Goal: Information Seeking & Learning: Learn about a topic

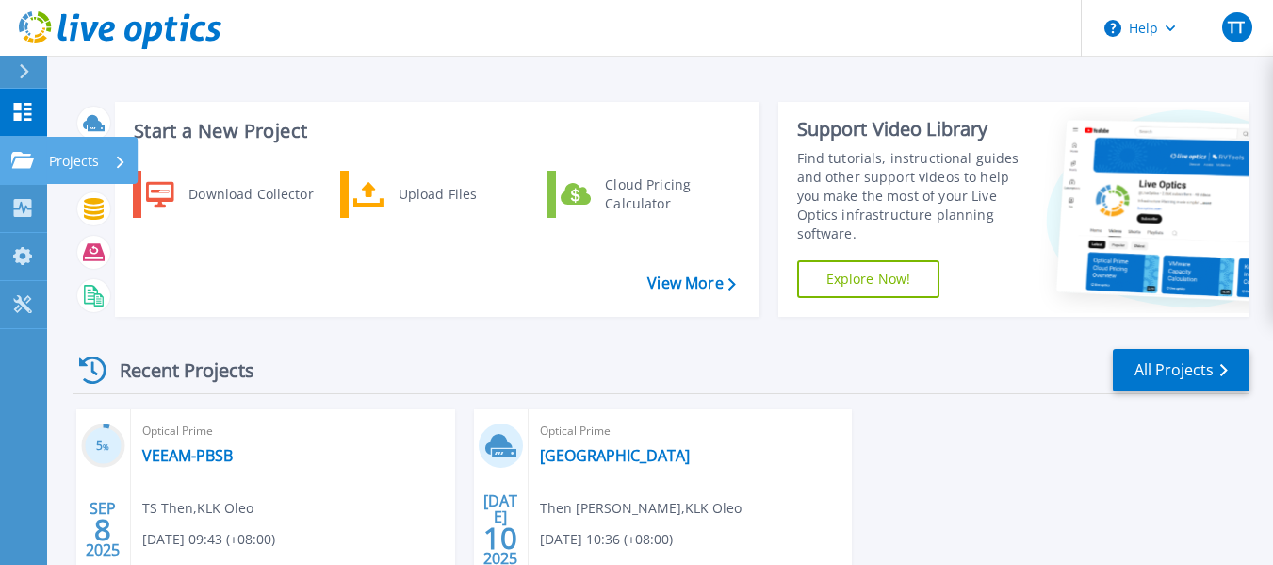
click at [34, 158] on div "Projects" at bounding box center [55, 160] width 88 height 17
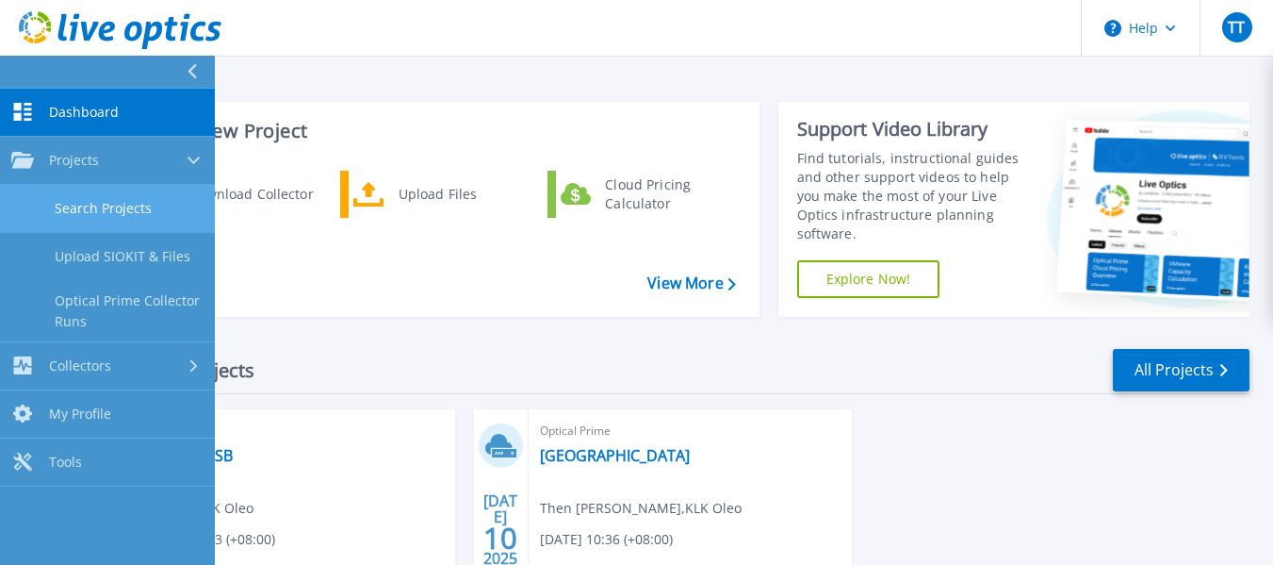
click at [121, 206] on link "Search Projects" at bounding box center [107, 209] width 215 height 48
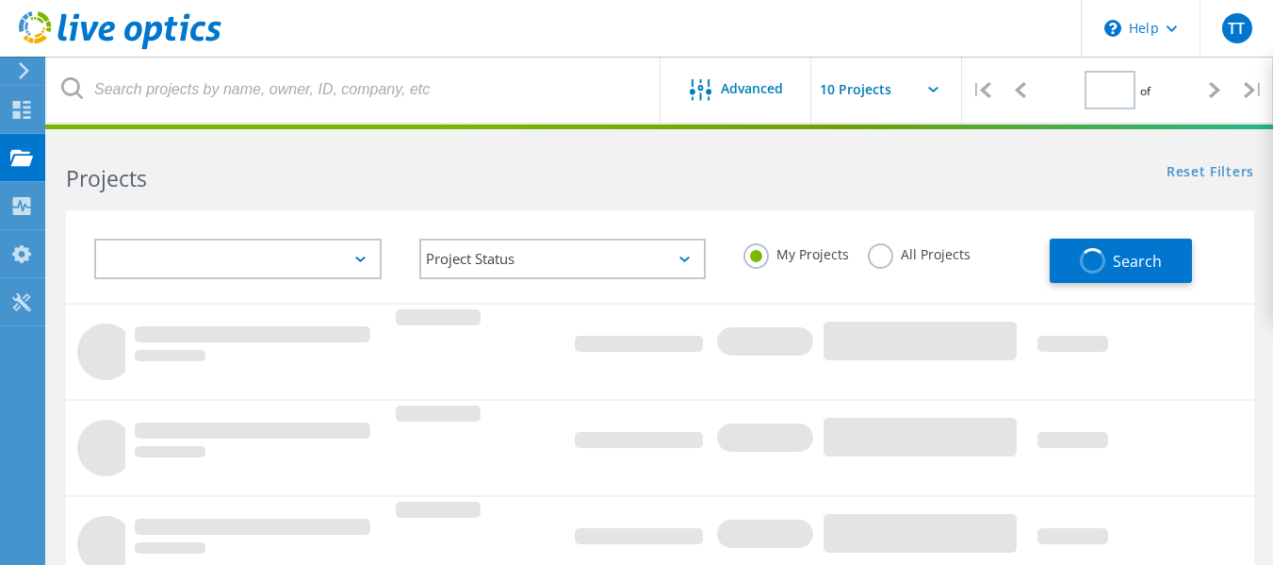
type input "1"
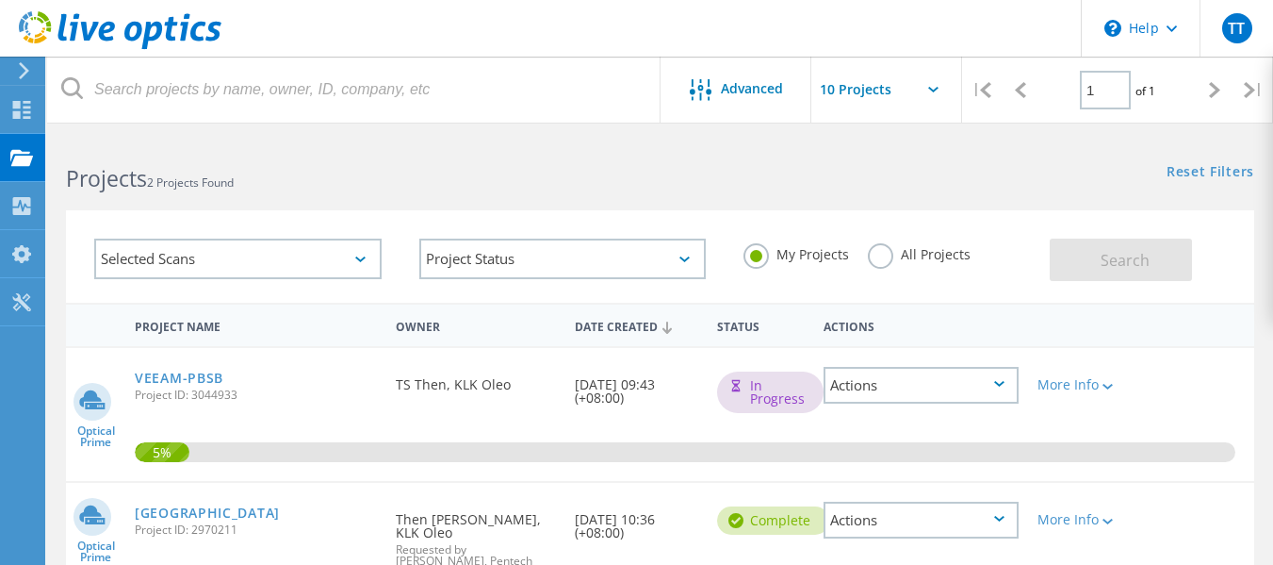
scroll to position [94, 0]
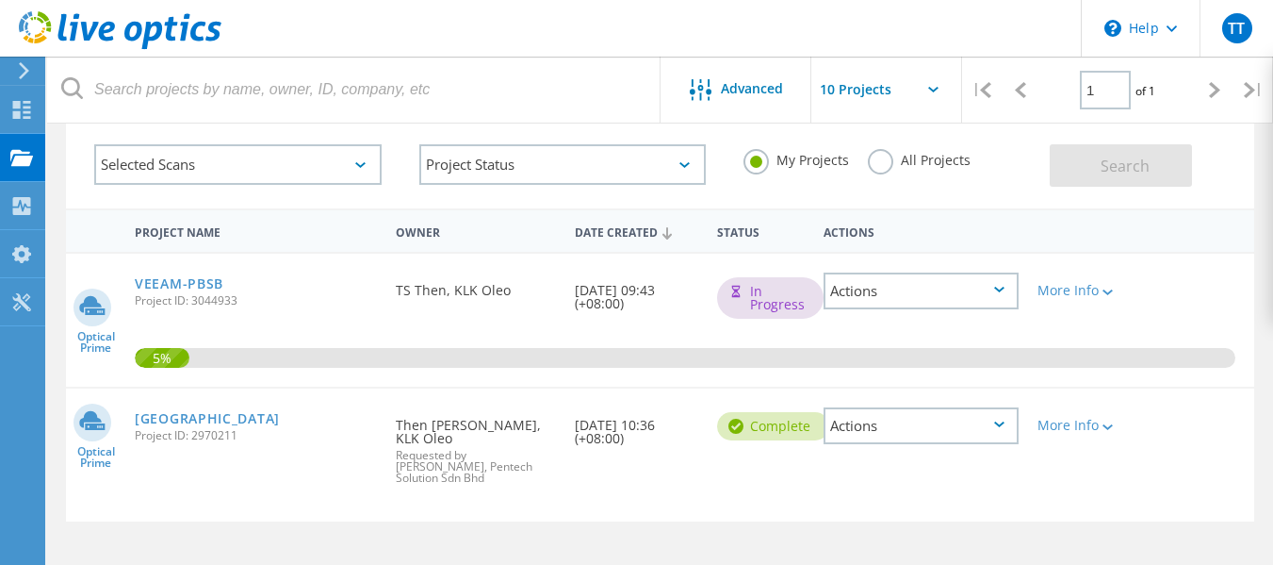
click at [934, 435] on div "Actions" at bounding box center [921, 425] width 195 height 37
click at [939, 413] on div "Project Details" at bounding box center [921, 411] width 191 height 29
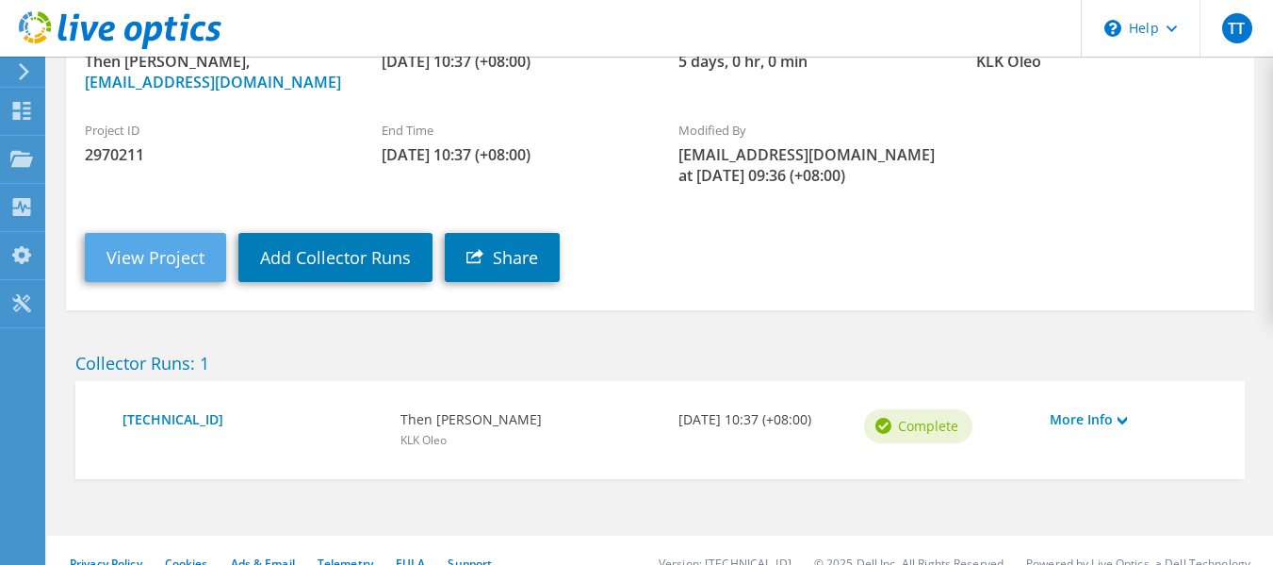
scroll to position [269, 0]
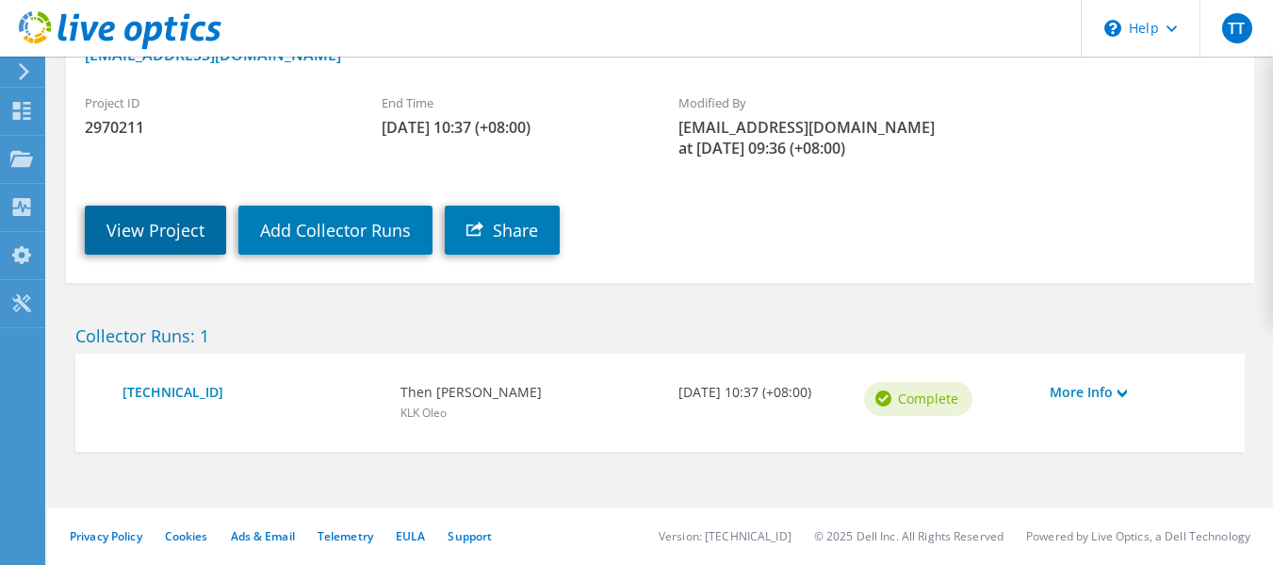
click at [156, 230] on link "View Project" at bounding box center [155, 229] width 141 height 49
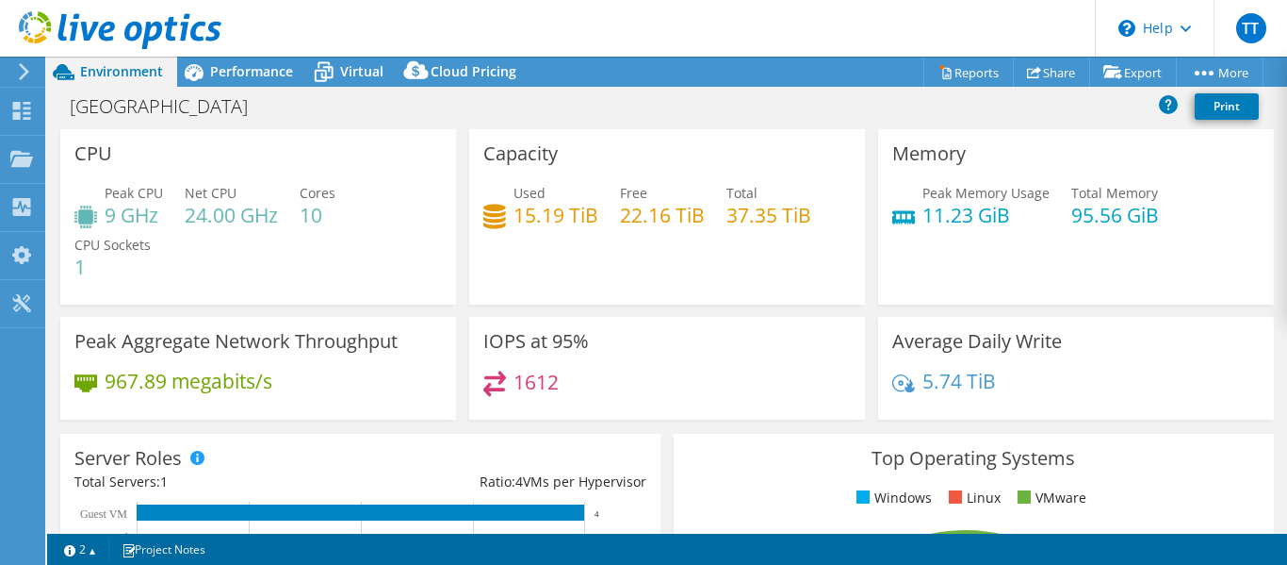
select select "Singapore"
select select "MYR"
click at [357, 77] on span "Virtual" at bounding box center [361, 71] width 43 height 18
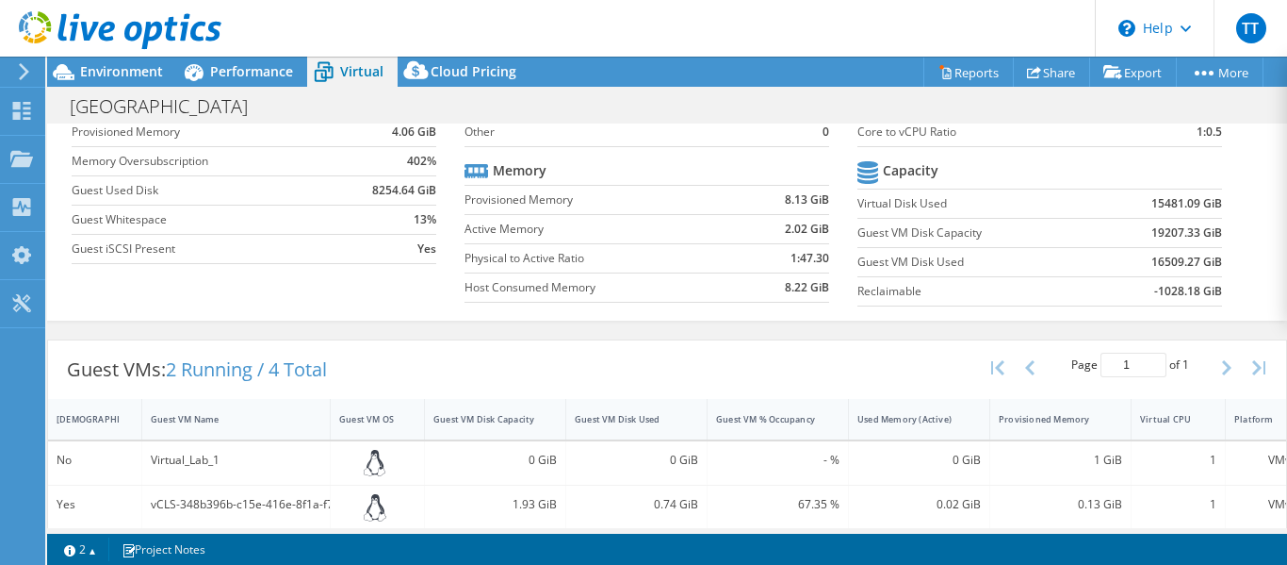
scroll to position [264, 0]
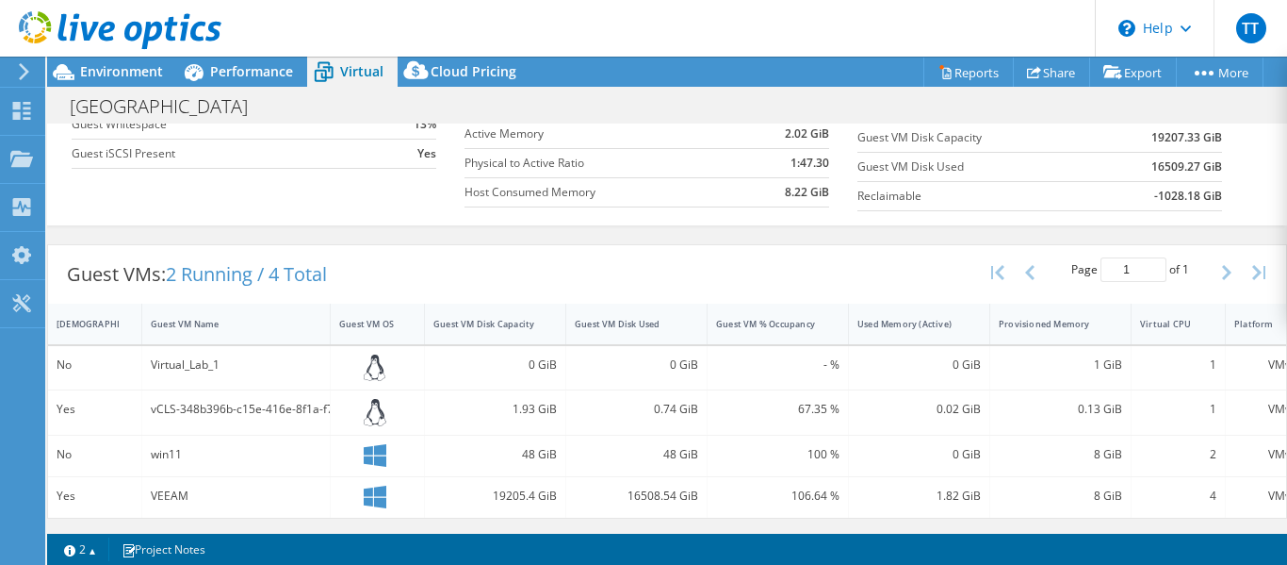
click at [516, 485] on div "19205.4 GiB" at bounding box center [495, 495] width 123 height 21
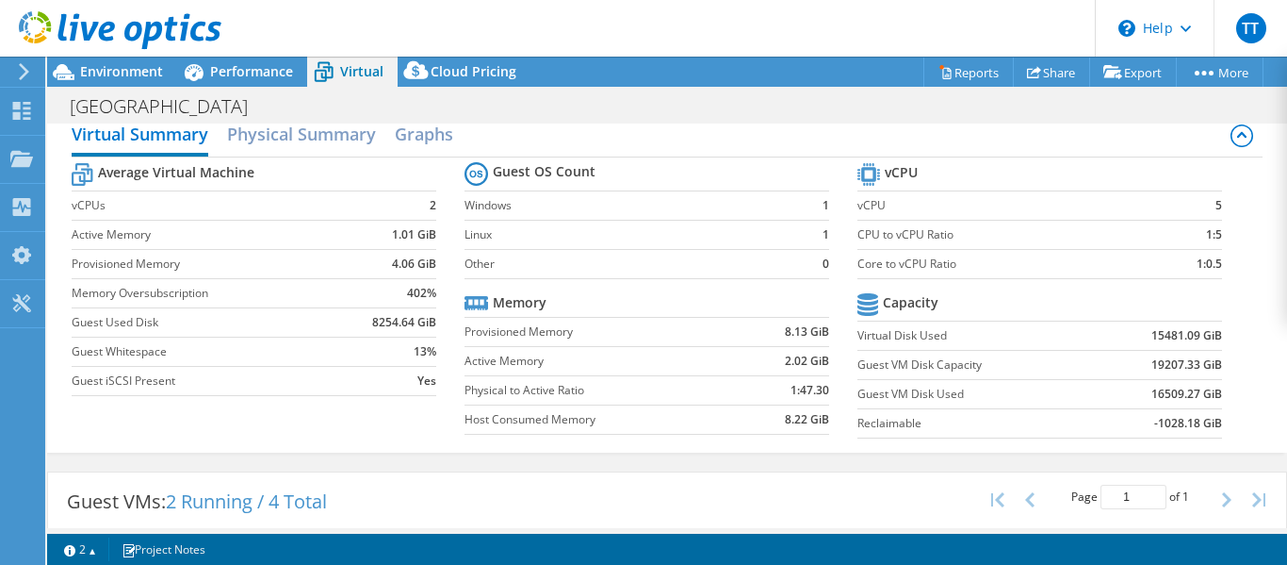
scroll to position [0, 0]
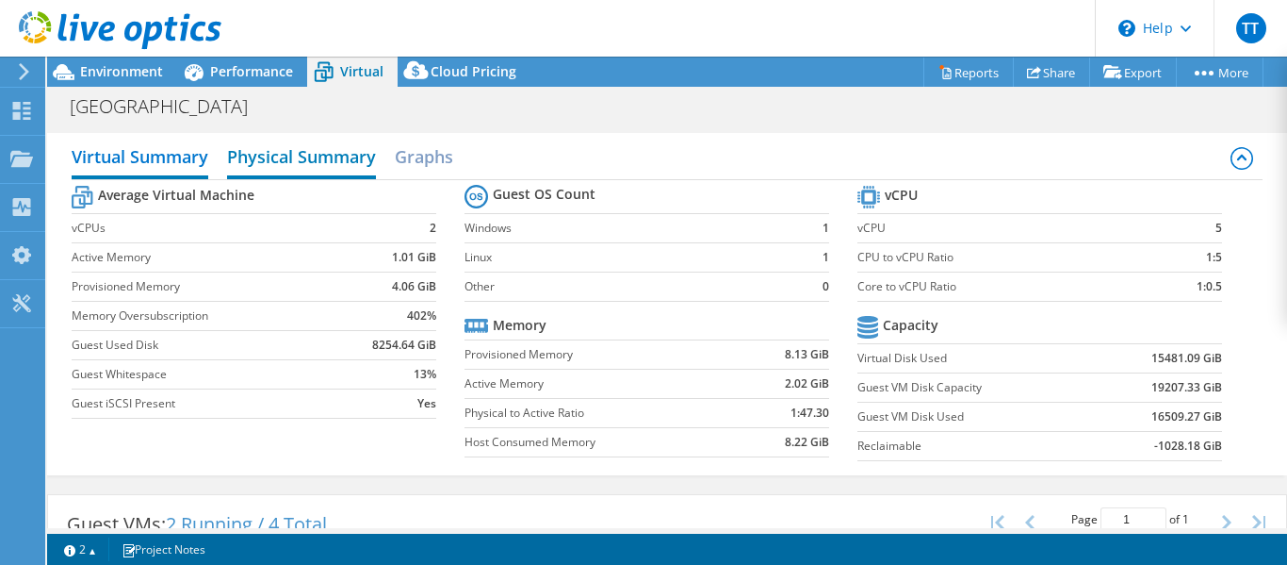
click at [297, 163] on h2 "Physical Summary" at bounding box center [301, 158] width 149 height 41
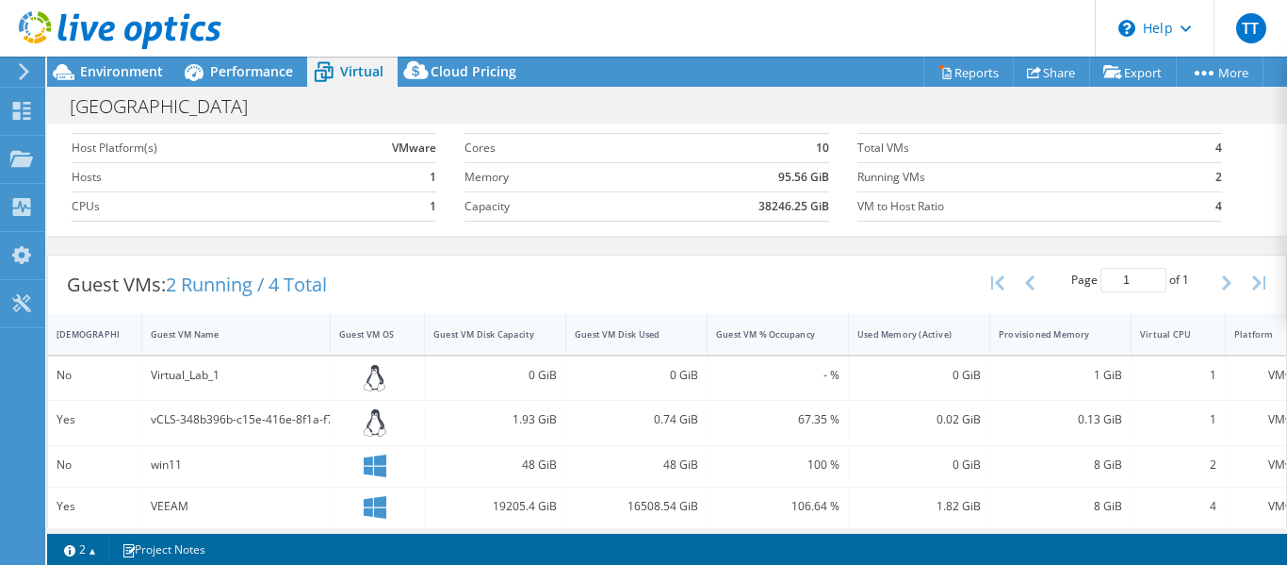
scroll to position [86, 0]
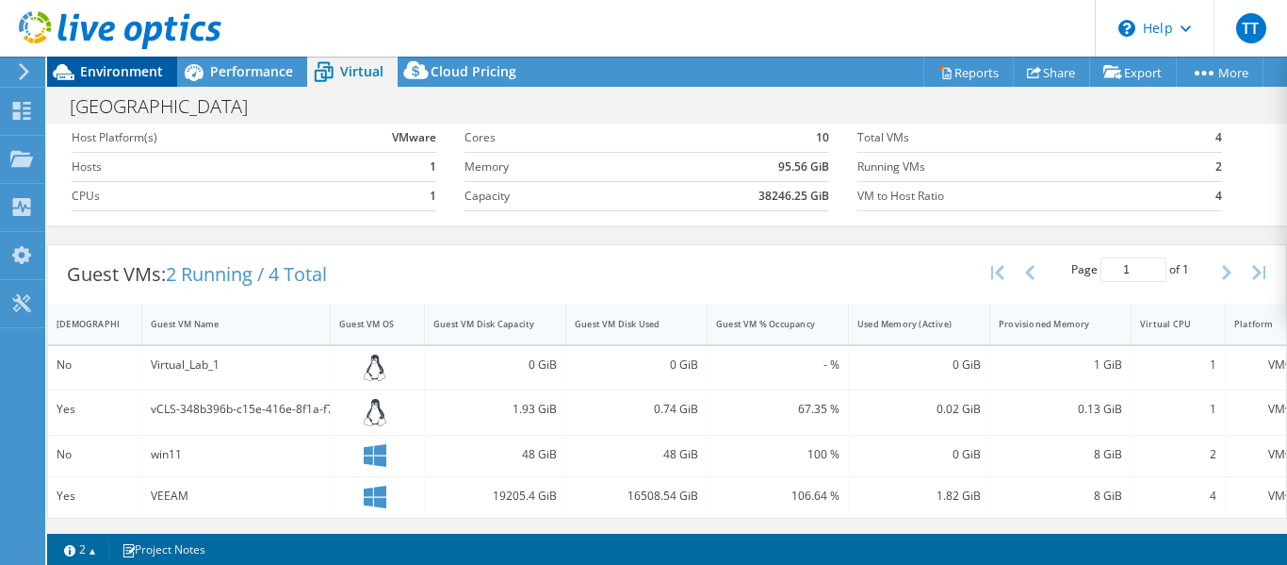
click at [92, 76] on span "Environment" at bounding box center [121, 71] width 83 height 18
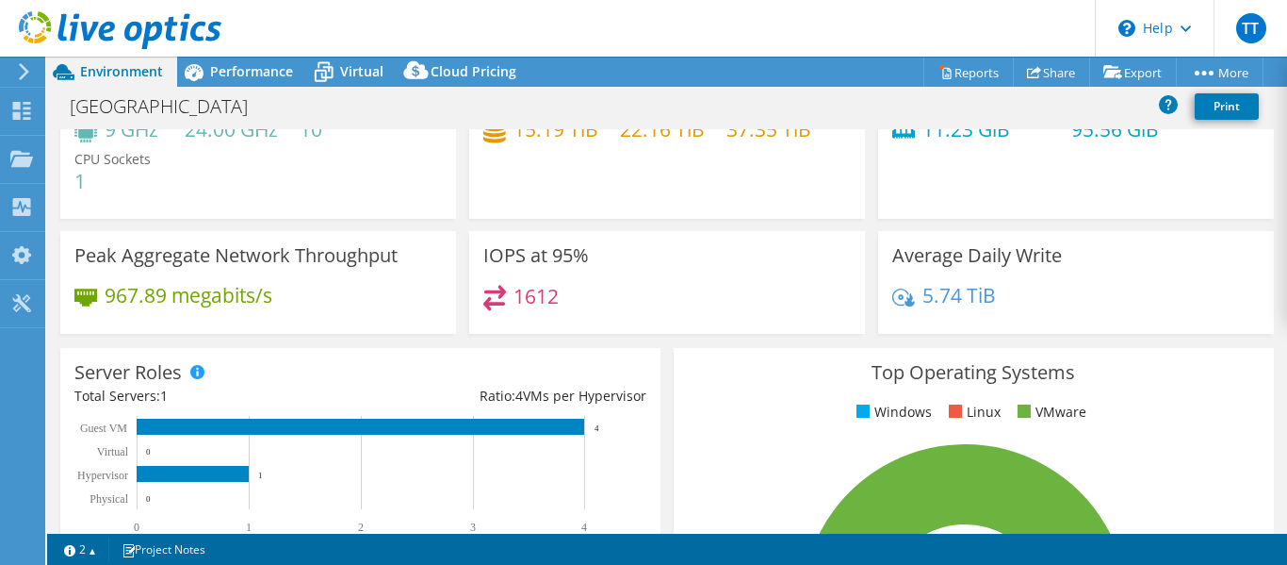
scroll to position [180, 0]
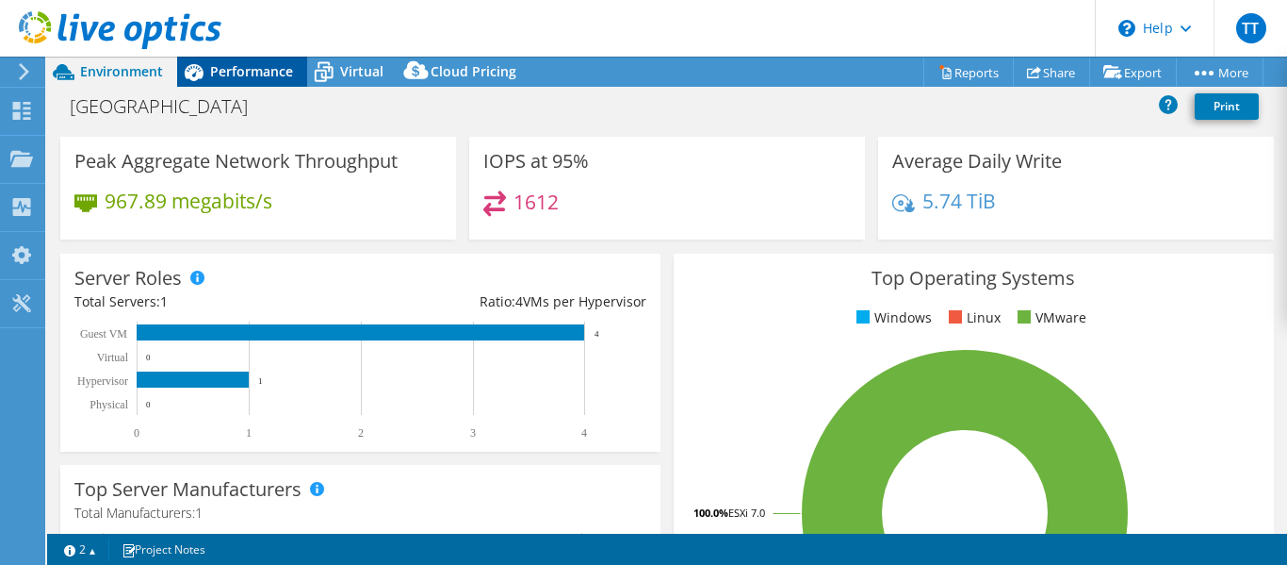
click at [249, 73] on span "Performance" at bounding box center [251, 71] width 83 height 18
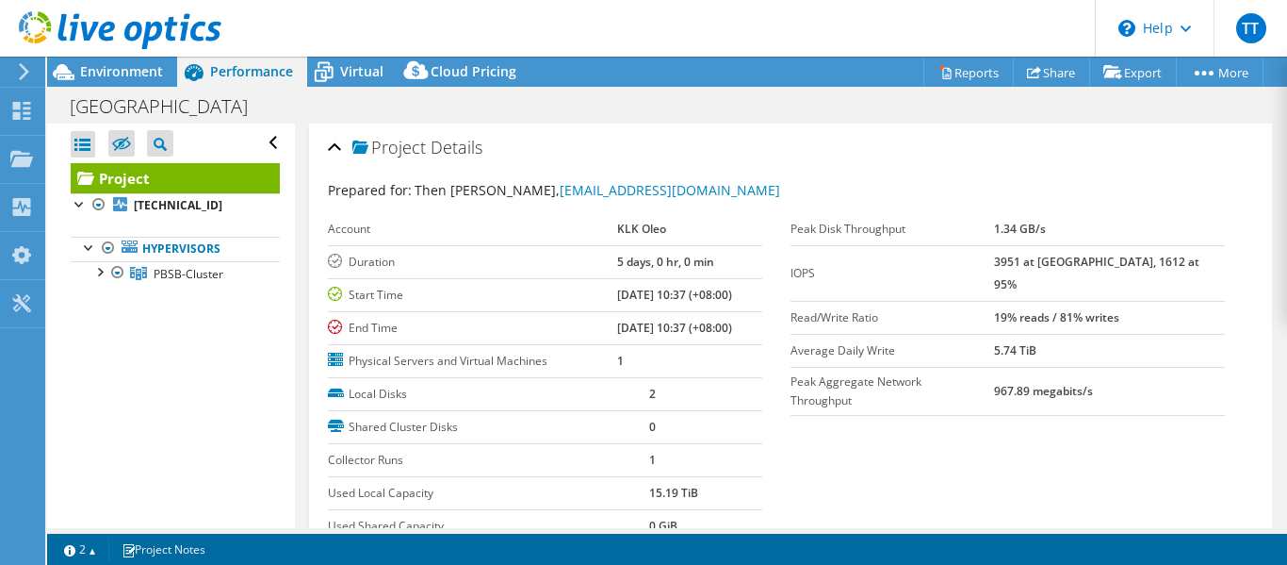
scroll to position [0, 0]
click at [99, 270] on div at bounding box center [99, 270] width 19 height 19
click at [124, 320] on div at bounding box center [127, 321] width 19 height 23
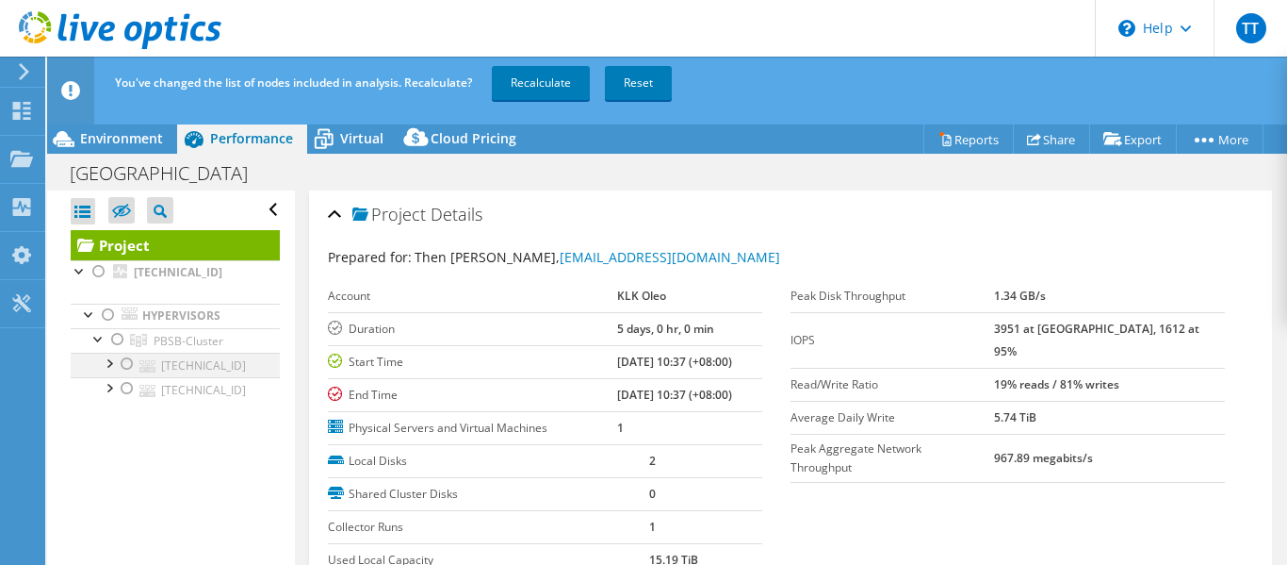
click at [130, 362] on div at bounding box center [127, 364] width 19 height 23
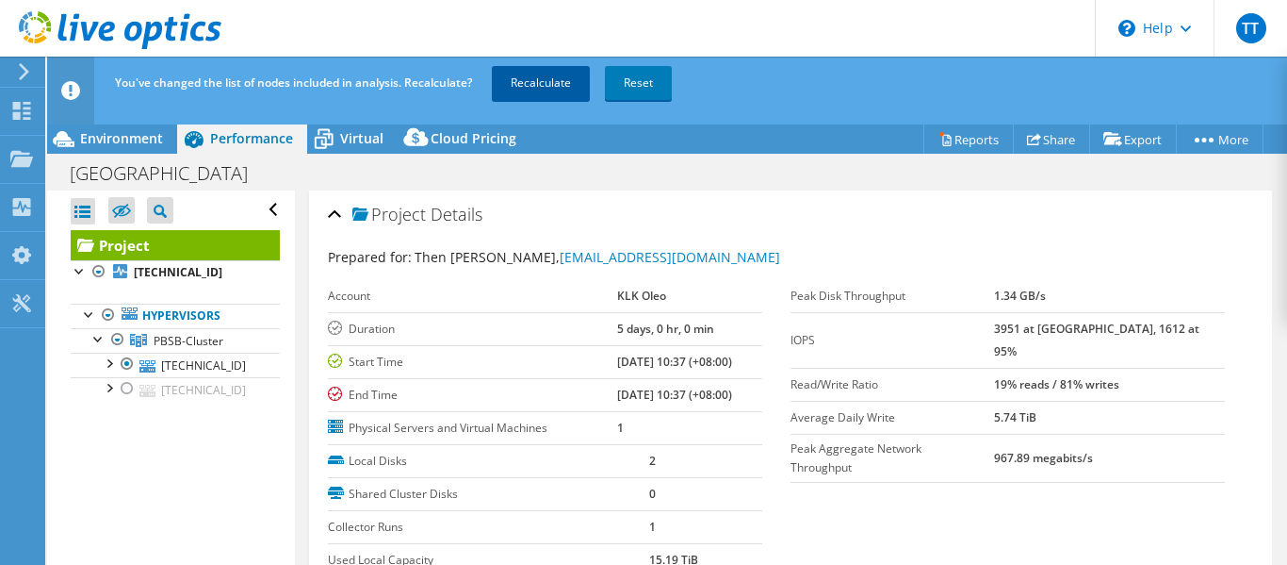
click at [543, 87] on link "Recalculate" at bounding box center [541, 83] width 98 height 34
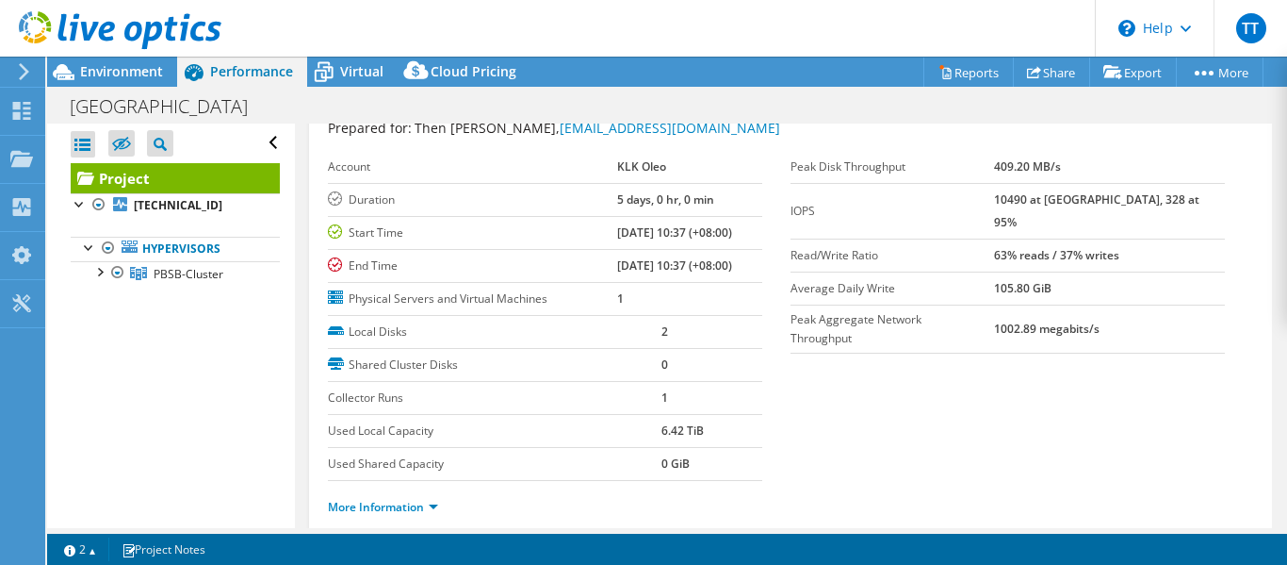
scroll to position [94, 0]
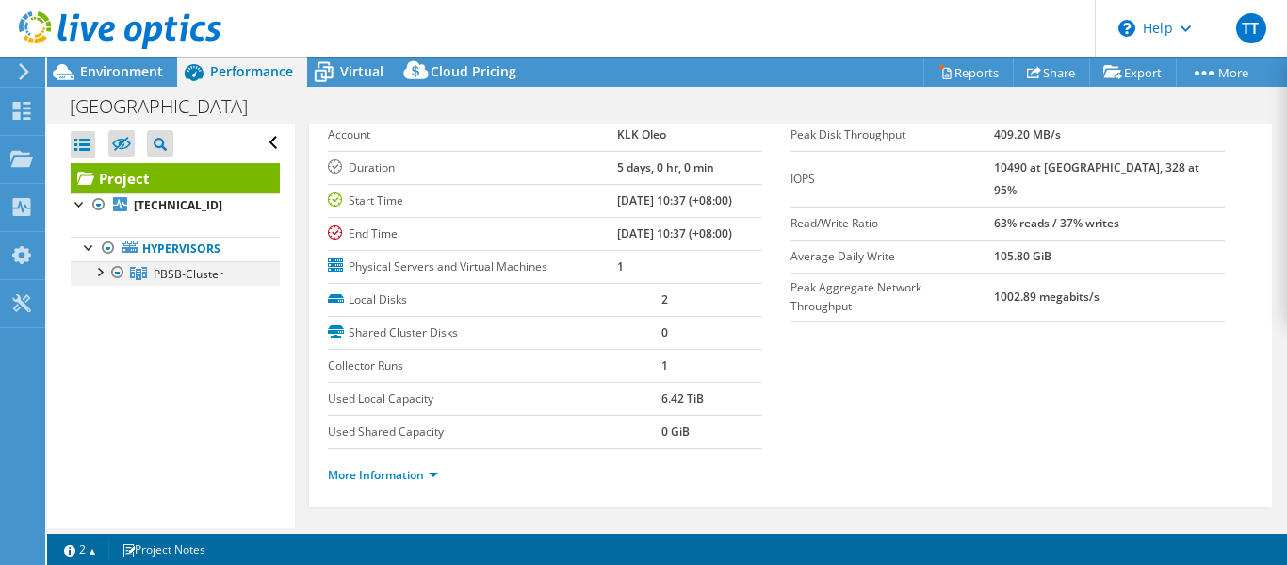
click at [102, 275] on div at bounding box center [99, 270] width 19 height 19
click at [124, 300] on div at bounding box center [127, 297] width 19 height 23
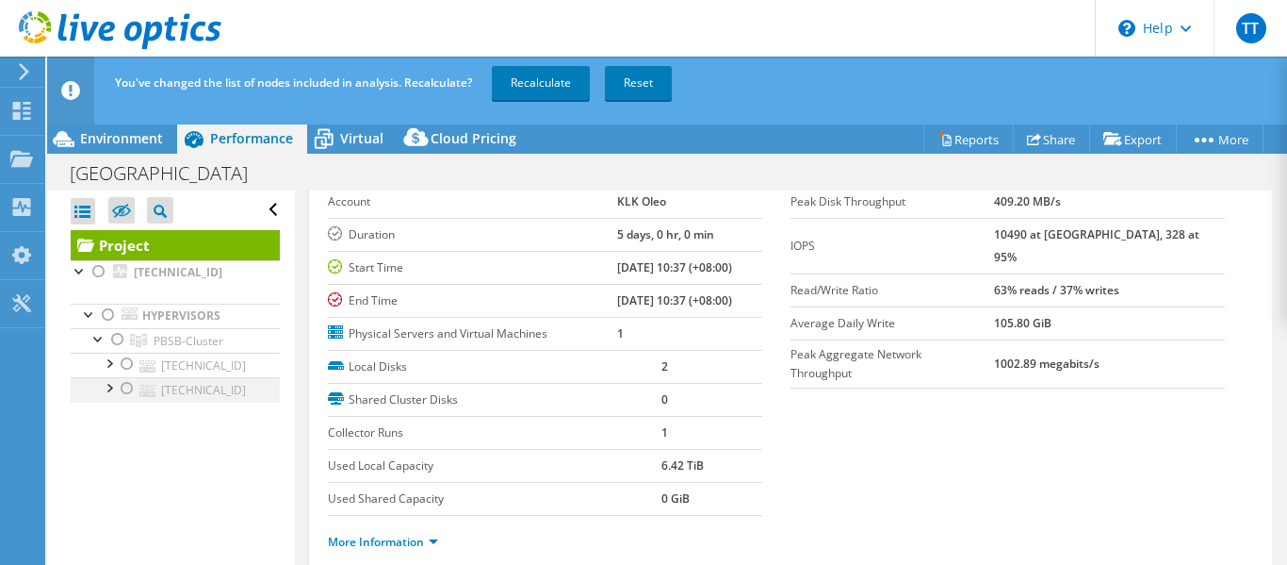
click at [124, 390] on div at bounding box center [127, 388] width 19 height 23
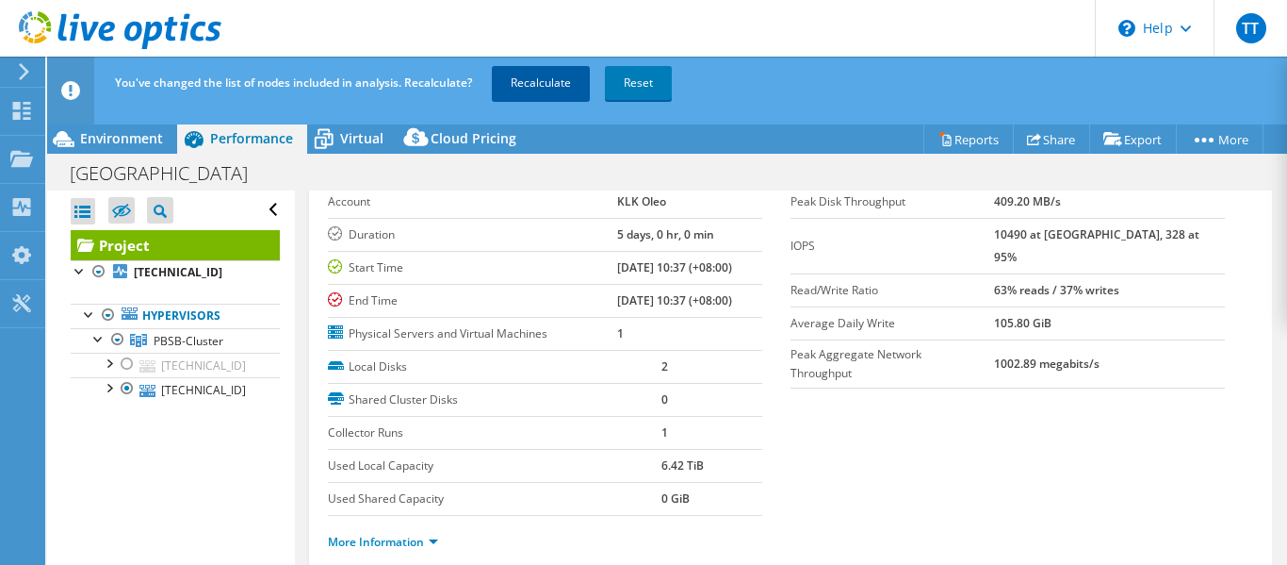
click at [530, 89] on link "Recalculate" at bounding box center [541, 83] width 98 height 34
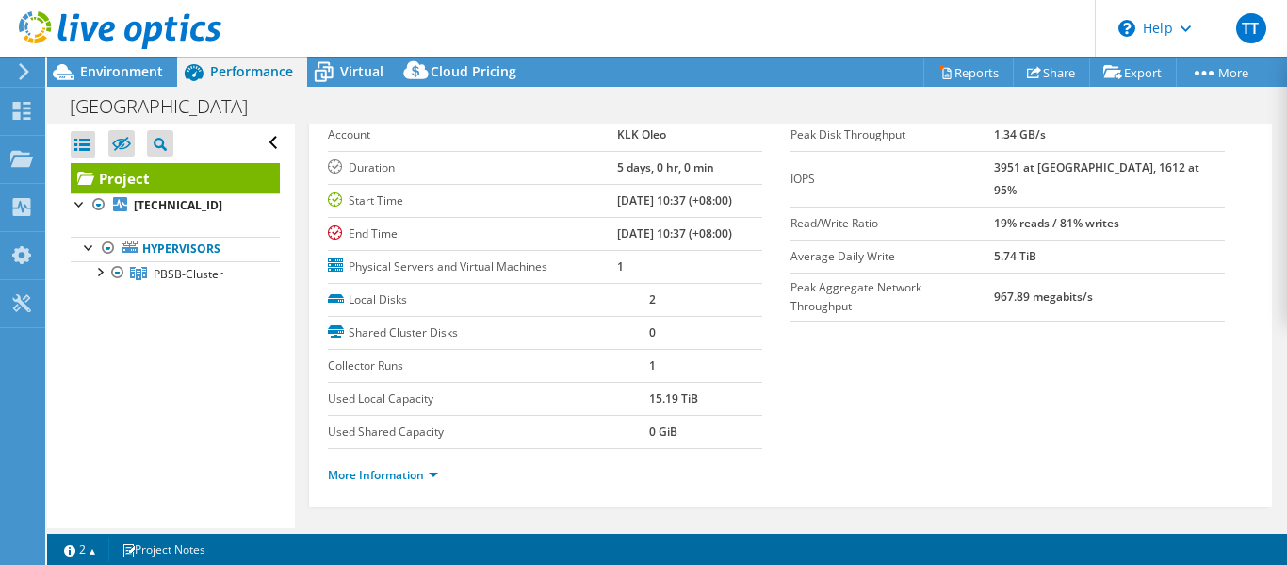
click at [995, 385] on section "Prepared for: Then Tzee Siung, ts.then@taikogroup.net Account KLK Oleo Duration…" at bounding box center [791, 294] width 926 height 416
click at [431, 475] on link "More Information" at bounding box center [383, 475] width 110 height 16
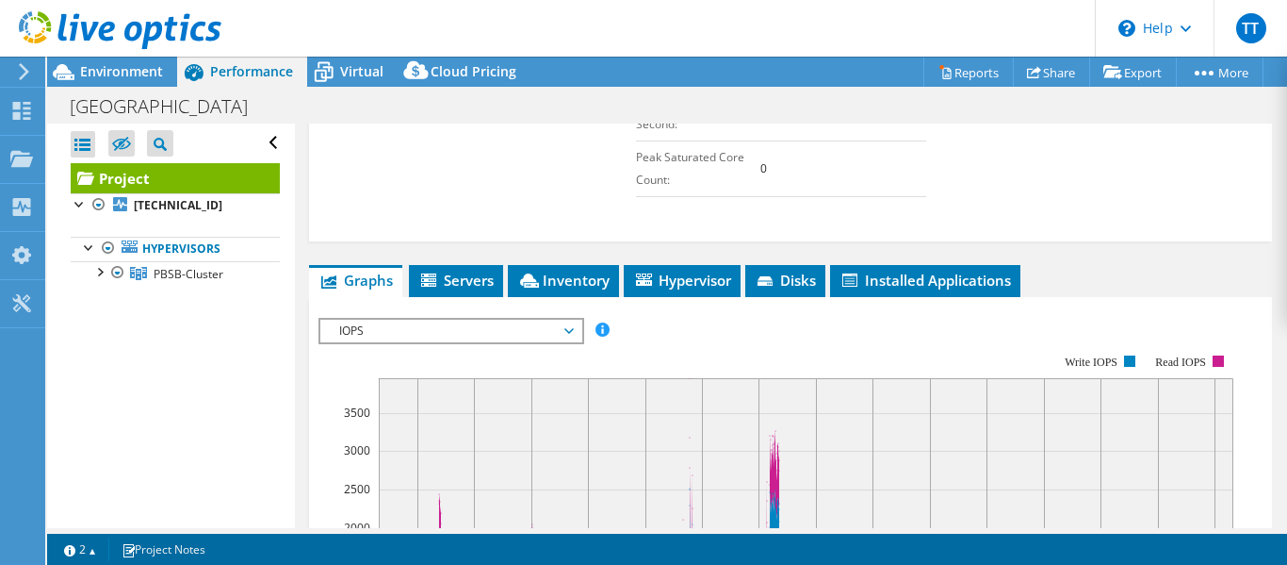
scroll to position [754, 0]
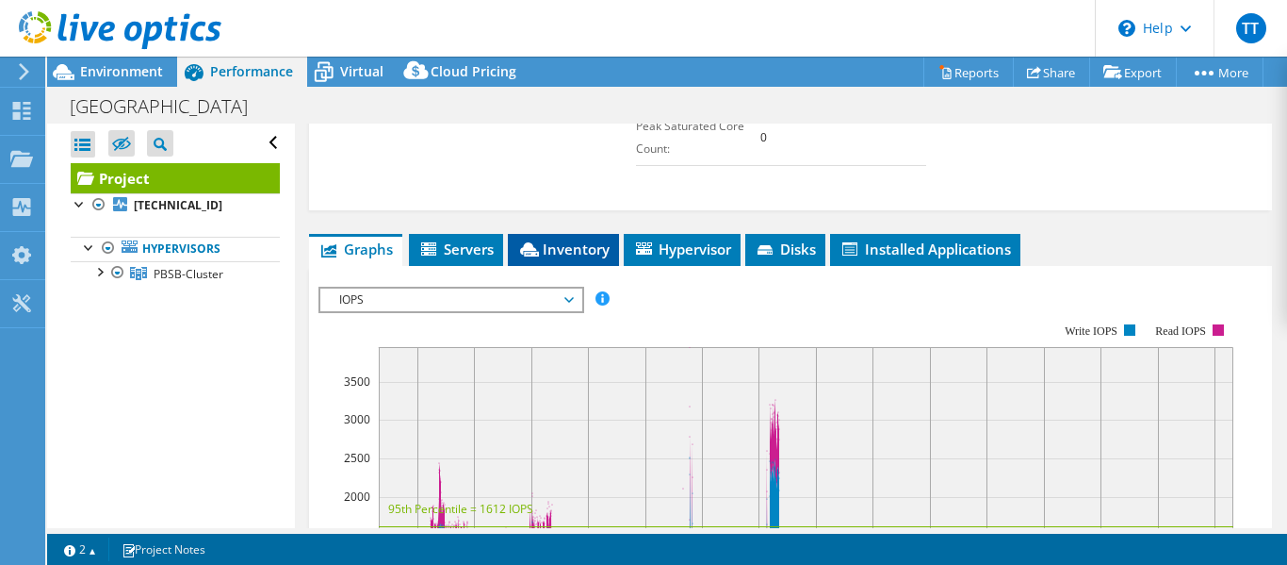
click at [566, 246] on span "Inventory" at bounding box center [563, 248] width 92 height 19
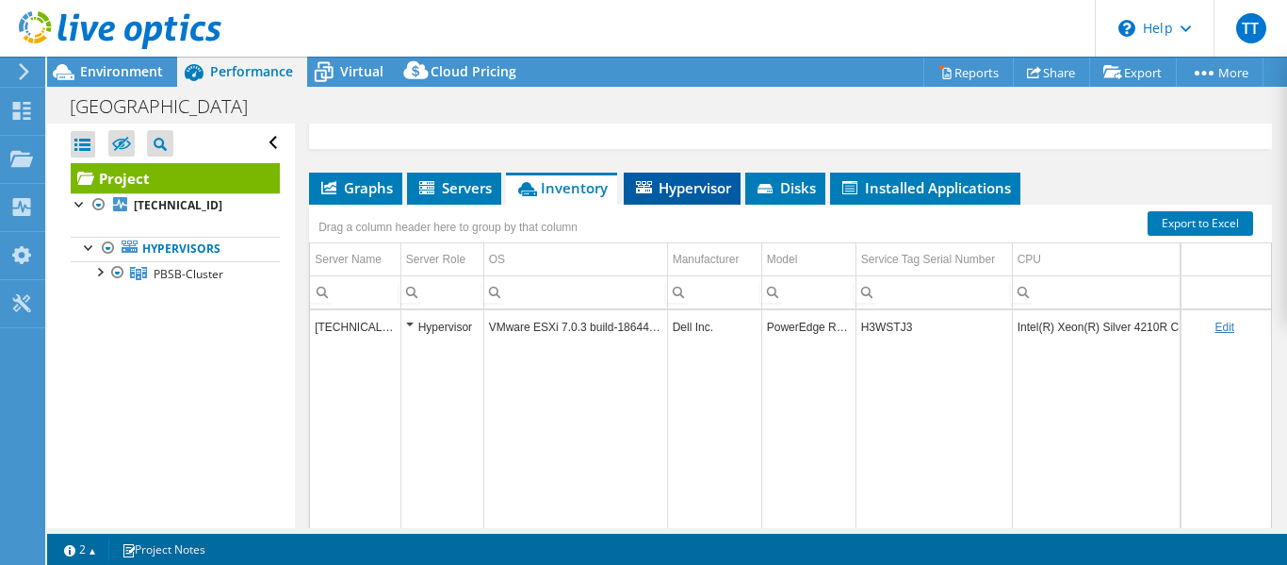
scroll to position [848, 0]
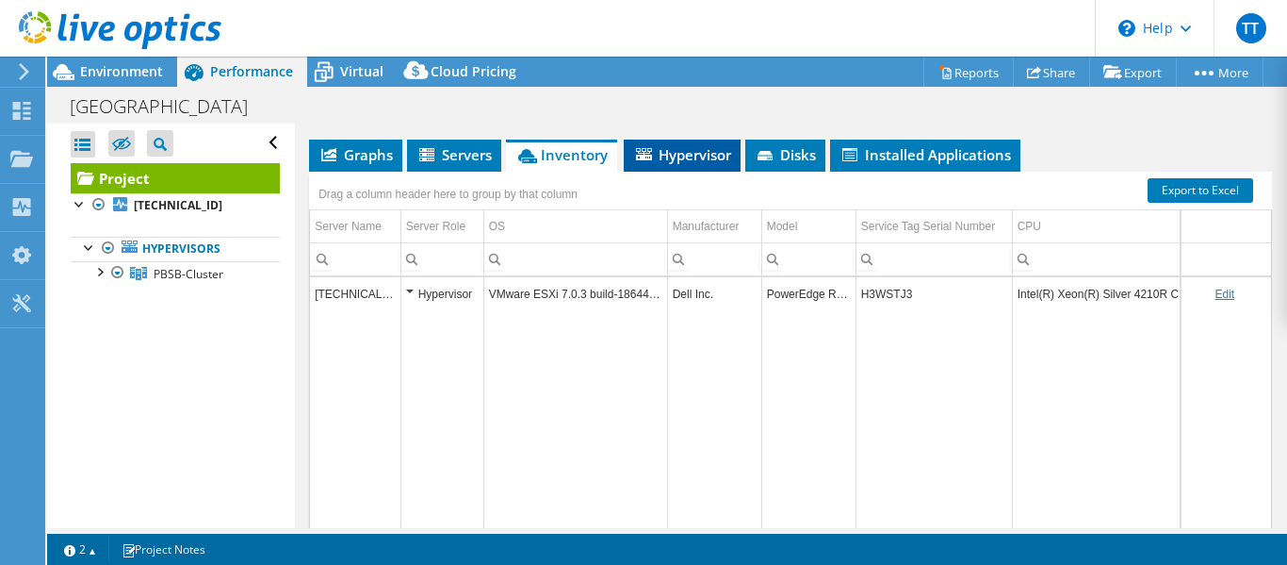
click at [690, 159] on span "Hypervisor" at bounding box center [682, 154] width 98 height 19
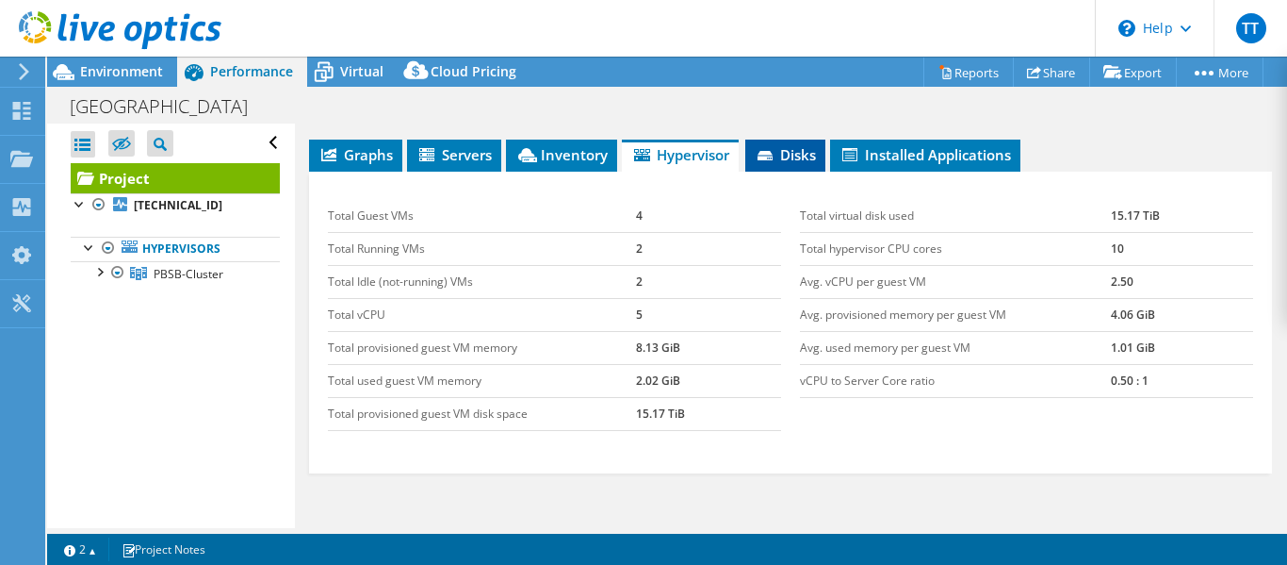
click at [785, 158] on span "Disks" at bounding box center [785, 154] width 61 height 19
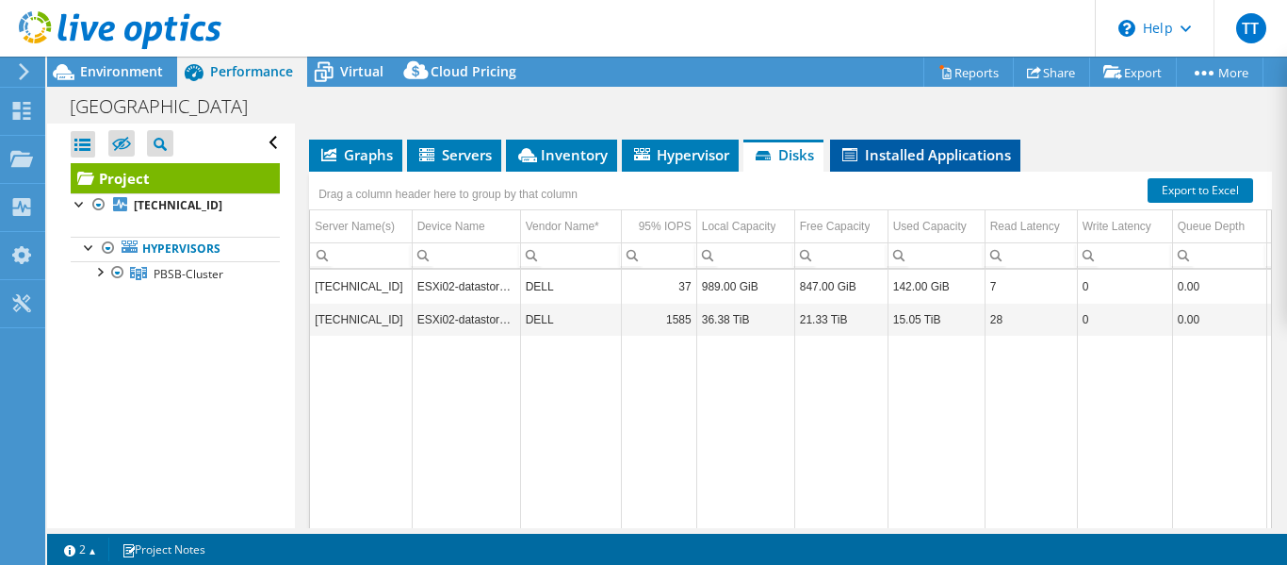
click at [923, 156] on span "Installed Applications" at bounding box center [926, 154] width 172 height 19
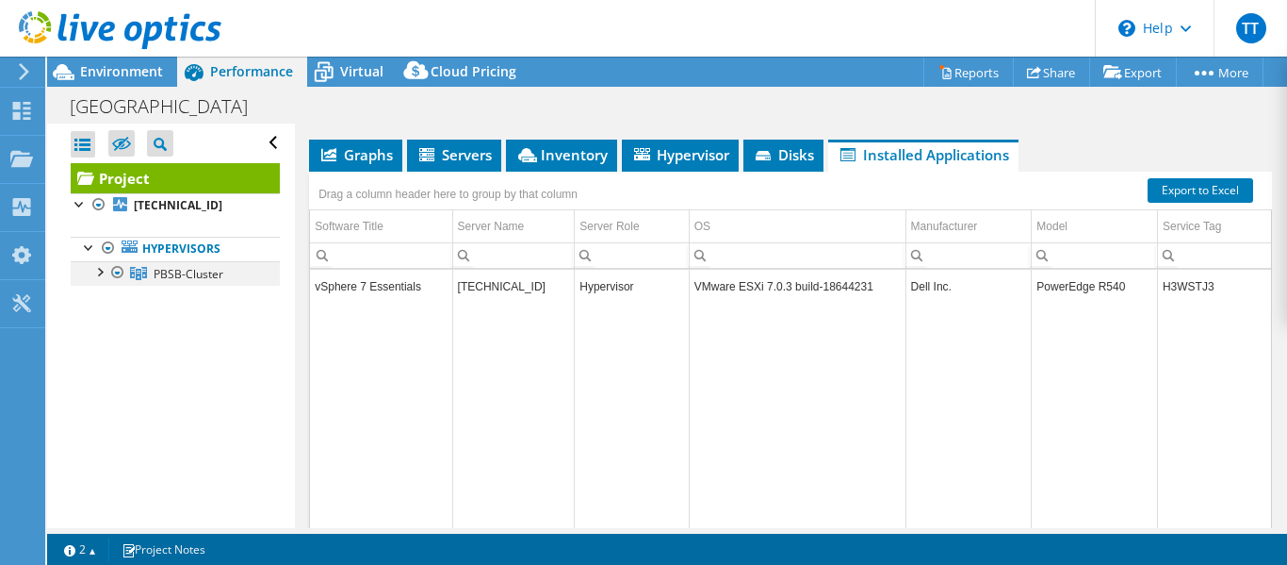
click at [97, 274] on div at bounding box center [99, 270] width 19 height 19
click at [108, 322] on div at bounding box center [108, 319] width 19 height 19
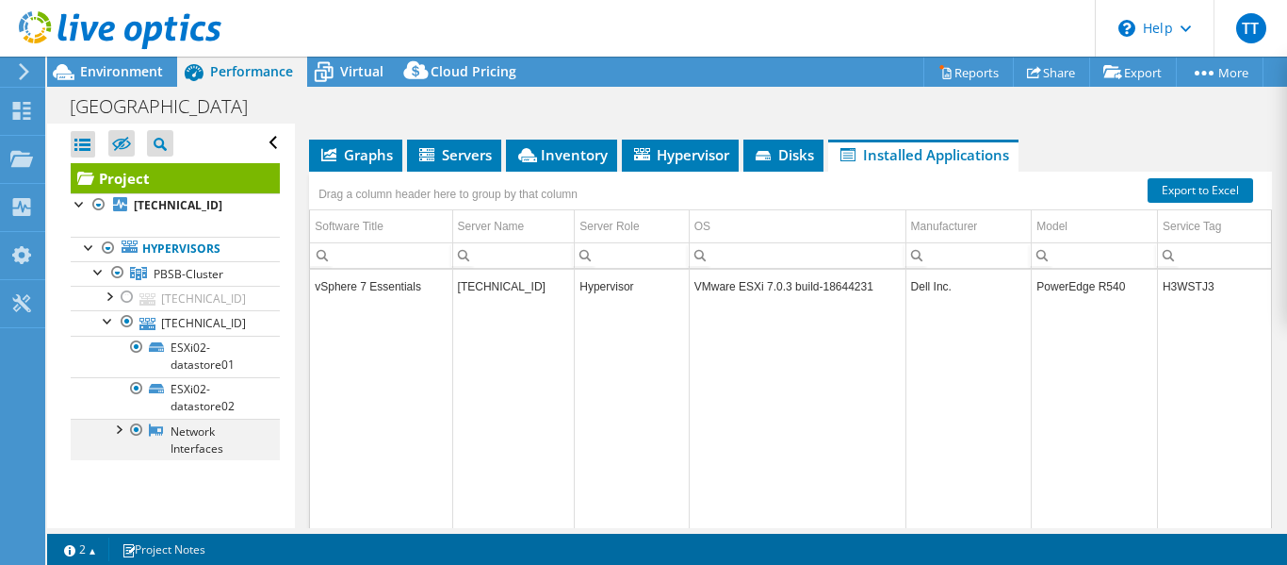
click at [116, 426] on div at bounding box center [117, 427] width 19 height 19
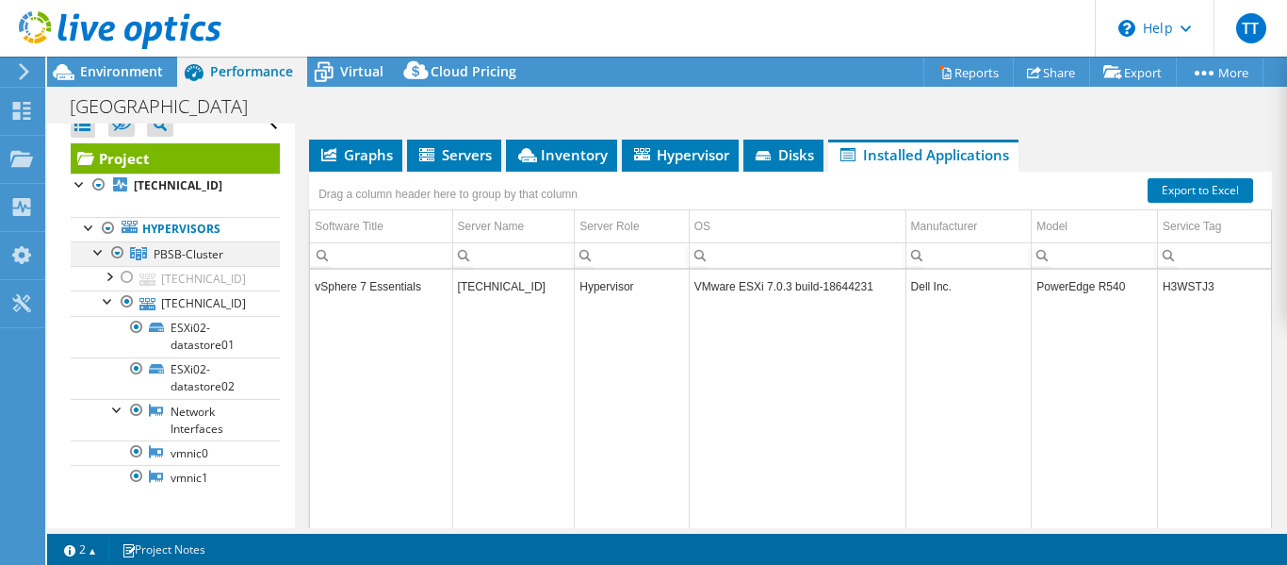
scroll to position [0, 0]
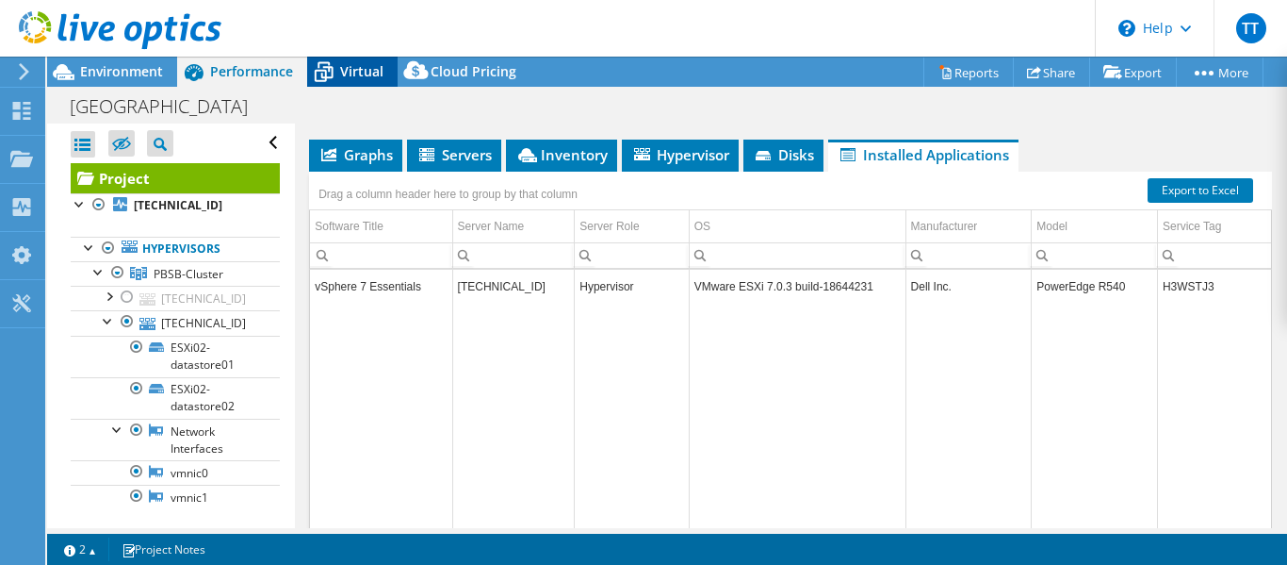
click at [362, 80] on div "Virtual" at bounding box center [352, 72] width 90 height 30
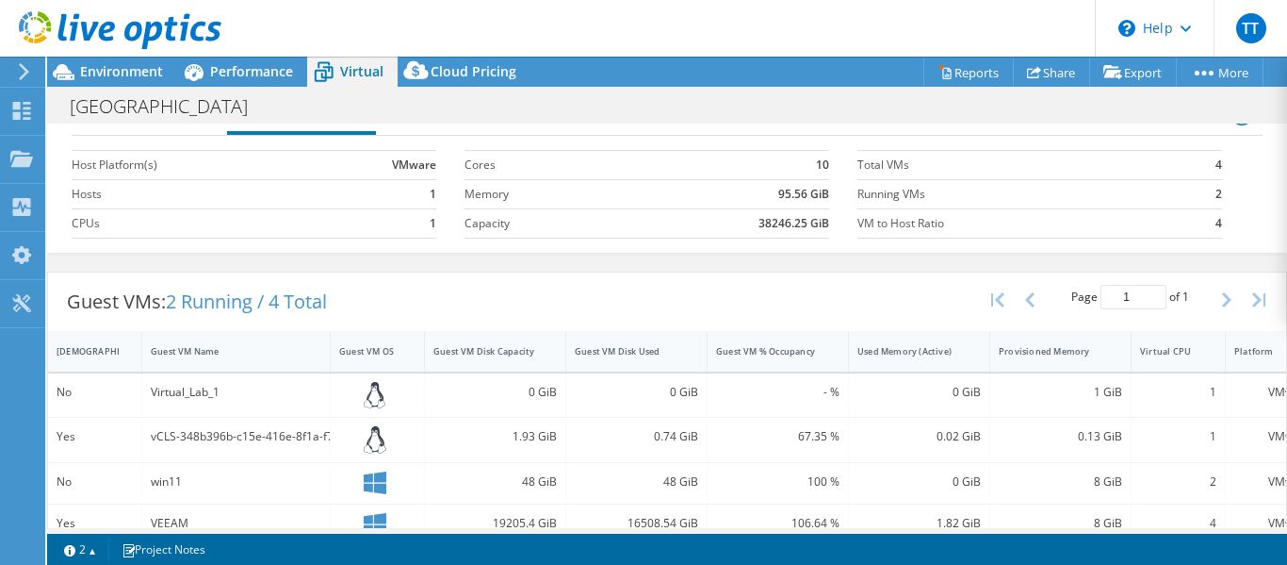
scroll to position [86, 0]
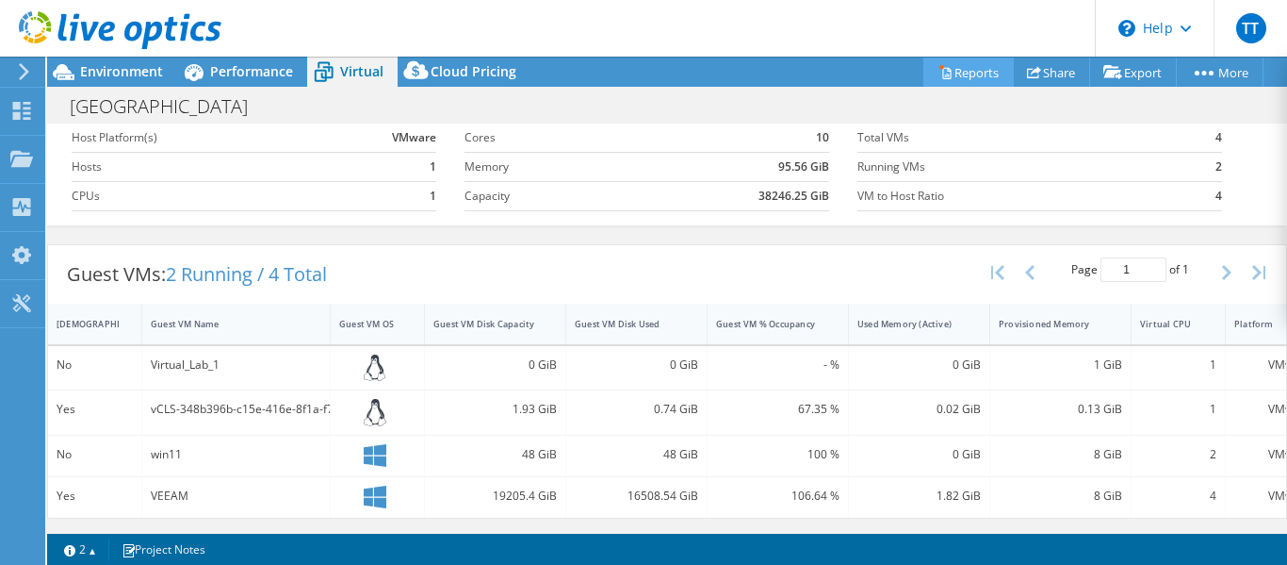
click at [952, 71] on link "Reports" at bounding box center [969, 71] width 90 height 29
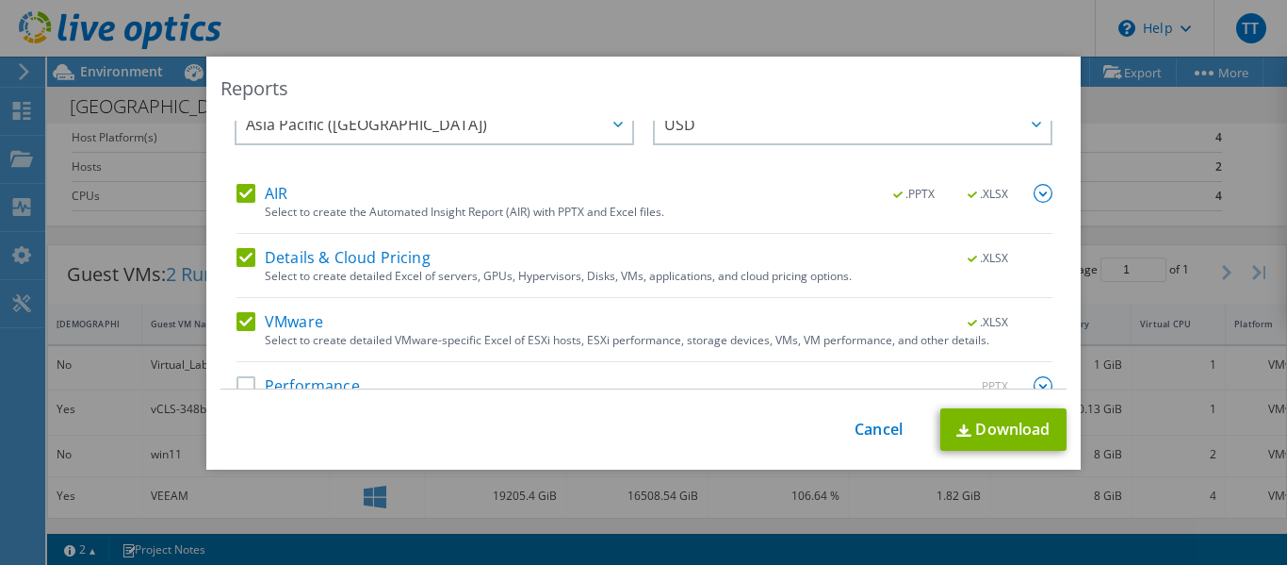
scroll to position [77, 0]
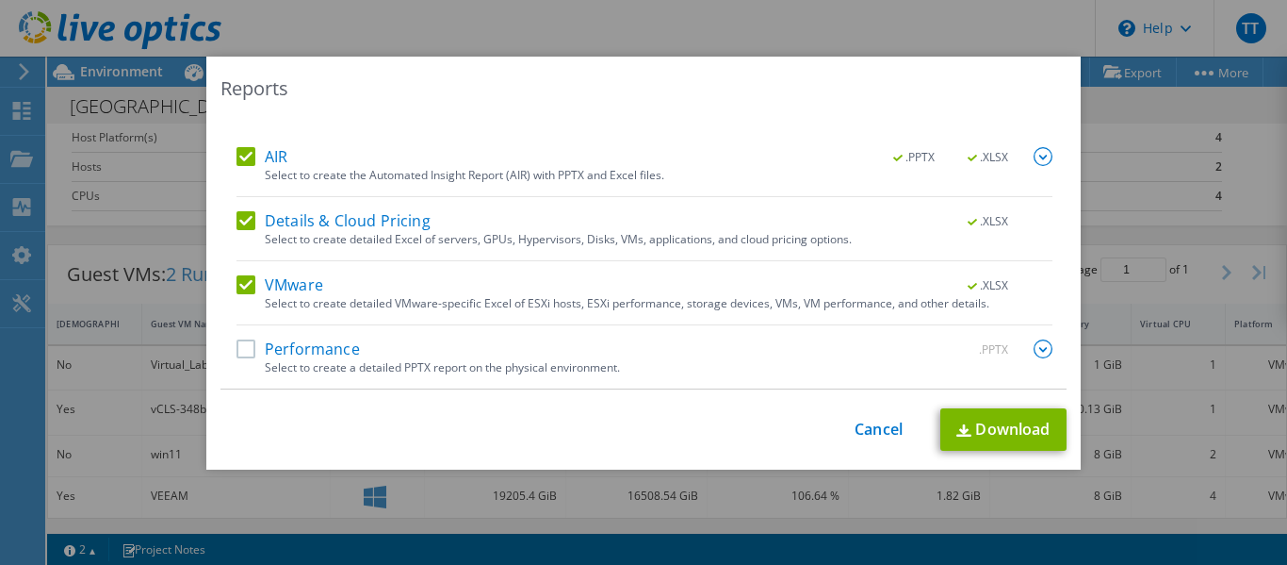
click at [1034, 346] on img at bounding box center [1043, 348] width 19 height 19
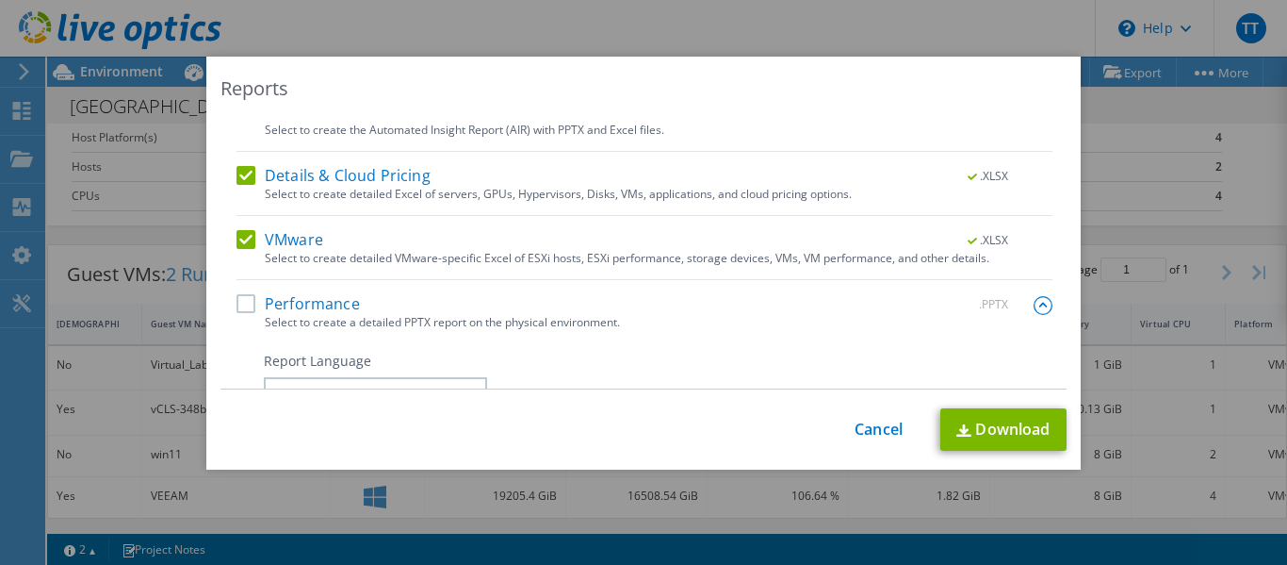
scroll to position [0, 0]
